Goal: Find specific page/section: Find specific page/section

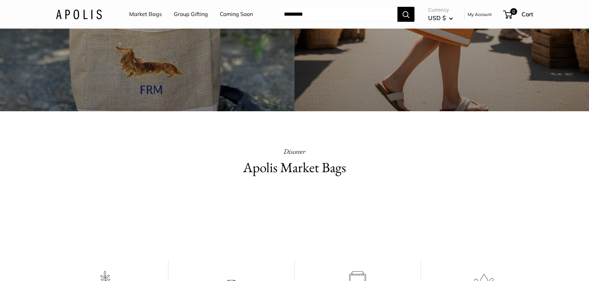
scroll to position [214, 0]
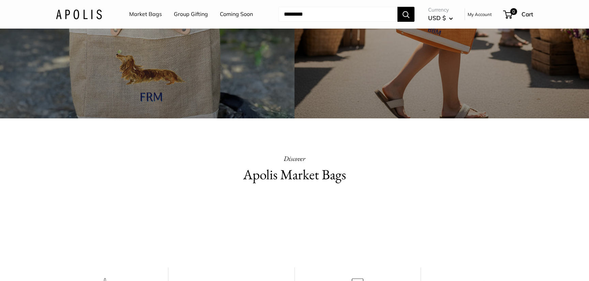
click at [156, 14] on link "Market Bags" at bounding box center [145, 14] width 33 height 10
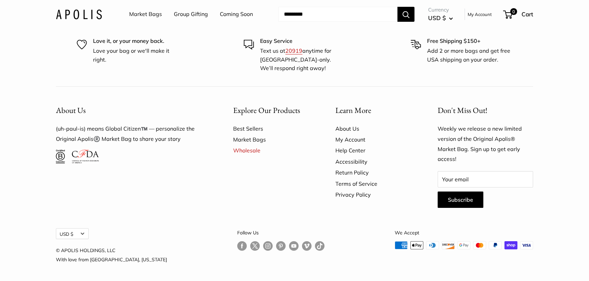
scroll to position [1970, 0]
click at [243, 156] on link "Wholesale" at bounding box center [272, 150] width 78 height 11
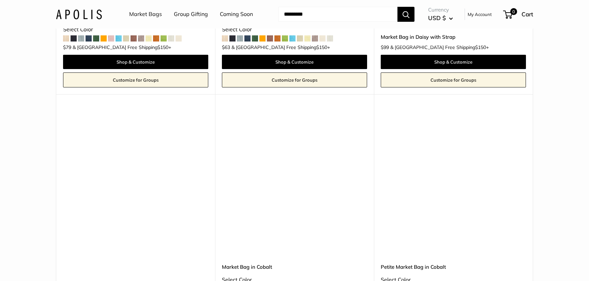
scroll to position [1816, 0]
